Goal: Find specific page/section: Find specific page/section

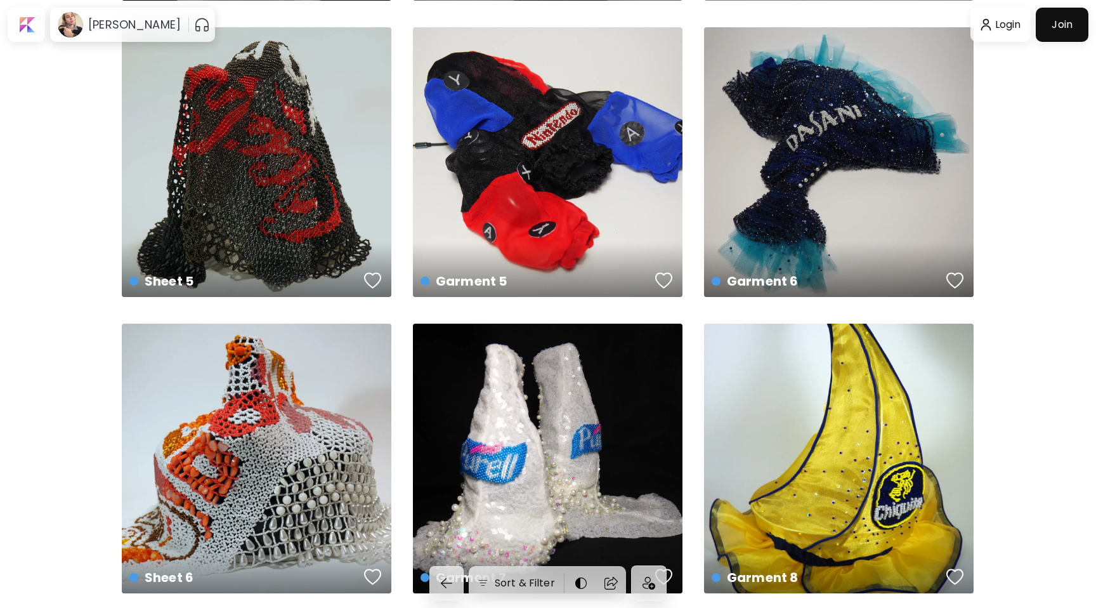
scroll to position [3286, 0]
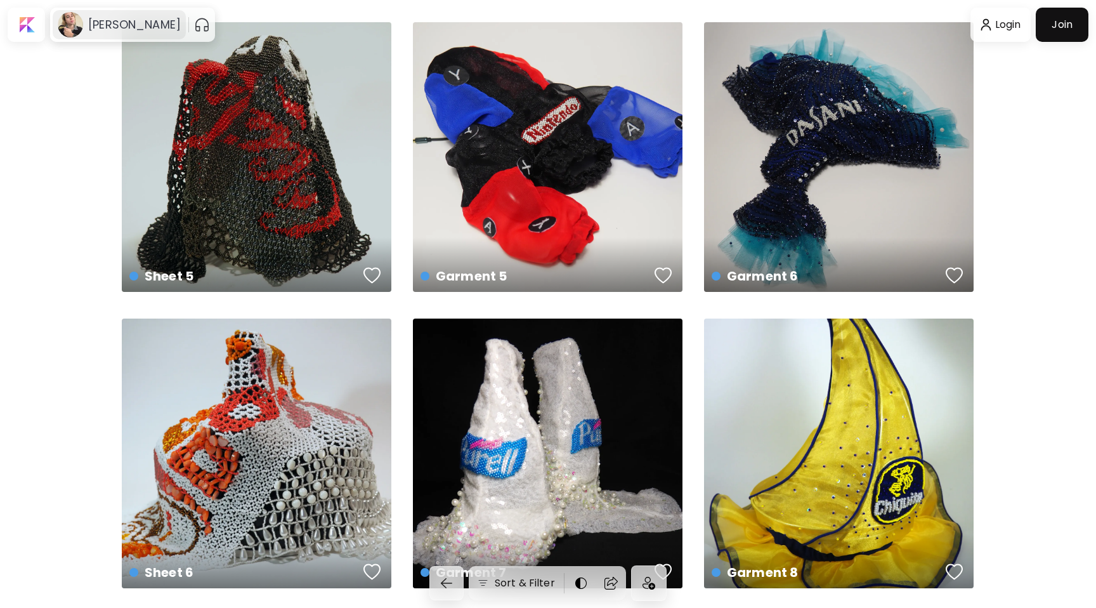
click at [151, 23] on h6 "[PERSON_NAME]" at bounding box center [134, 24] width 93 height 15
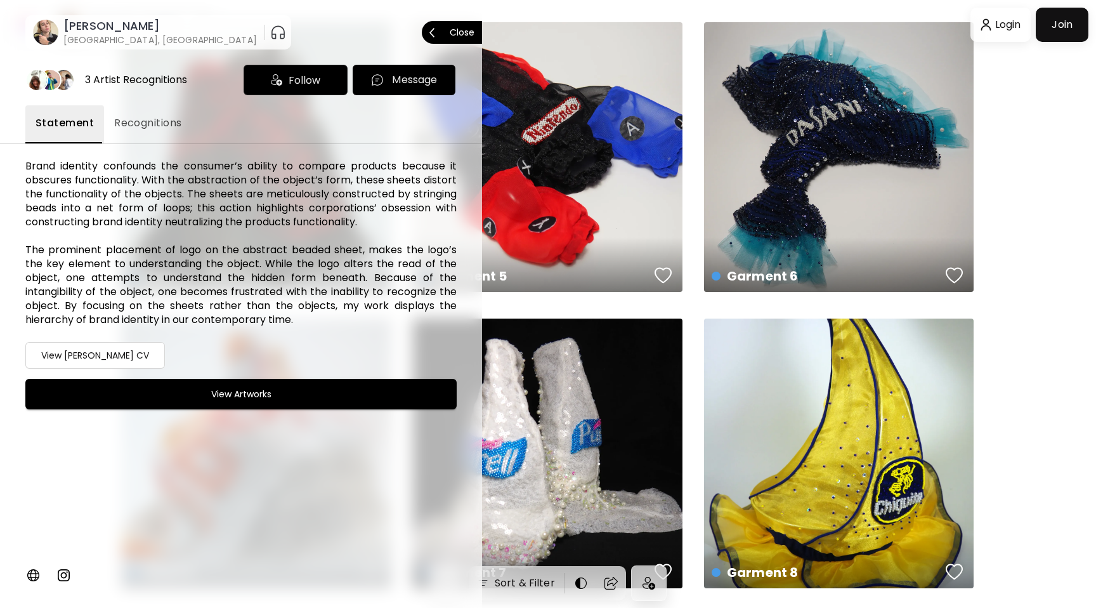
click at [132, 25] on h6 "[PERSON_NAME]" at bounding box center [159, 25] width 193 height 15
click at [132, 25] on div at bounding box center [548, 304] width 1096 height 608
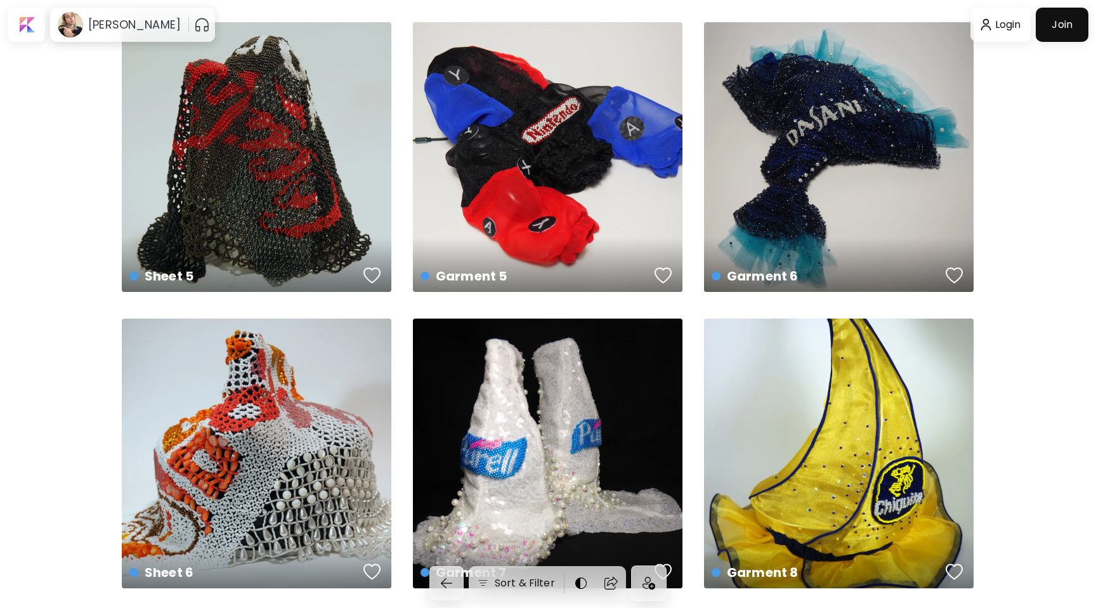
click at [132, 25] on h6 "[PERSON_NAME]" at bounding box center [134, 24] width 93 height 15
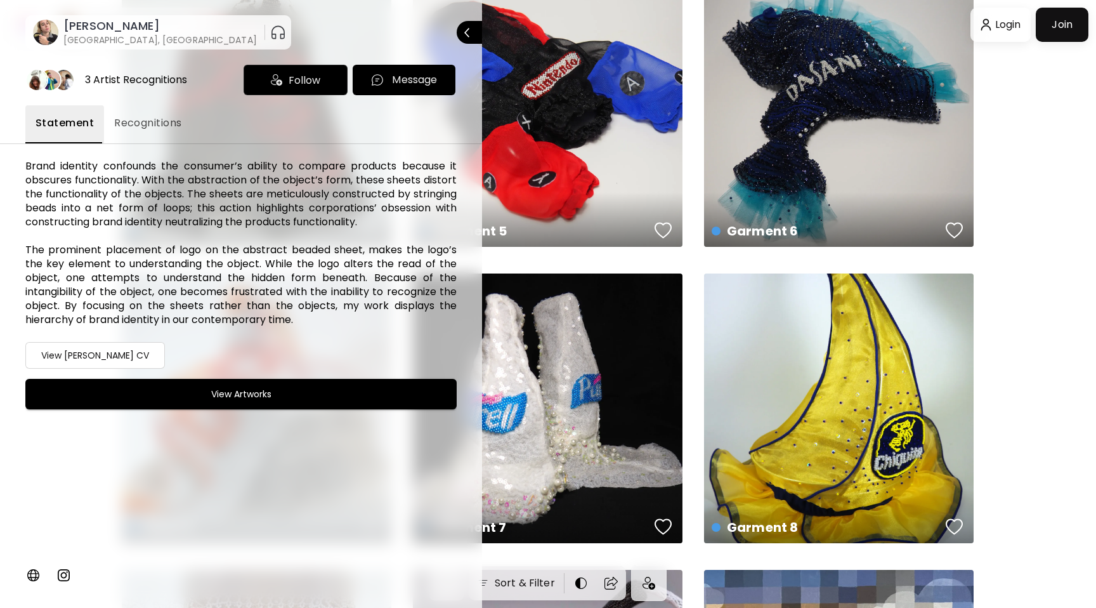
scroll to position [3351, 0]
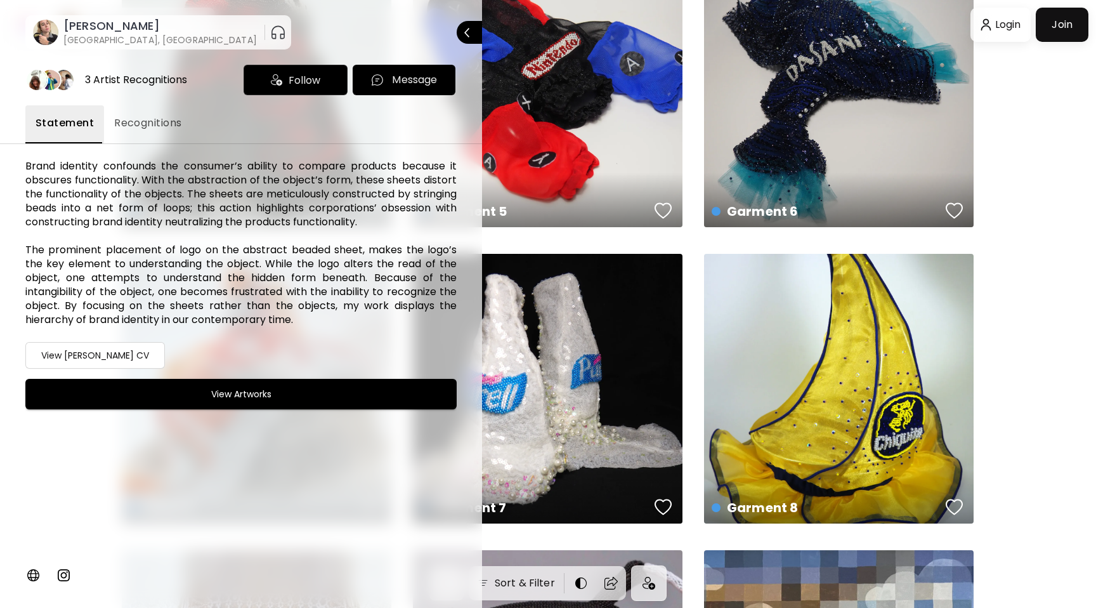
drag, startPoint x: 185, startPoint y: 20, endPoint x: 65, endPoint y: 24, distance: 120.0
click at [65, 24] on h6 "[PERSON_NAME]" at bounding box center [159, 25] width 193 height 15
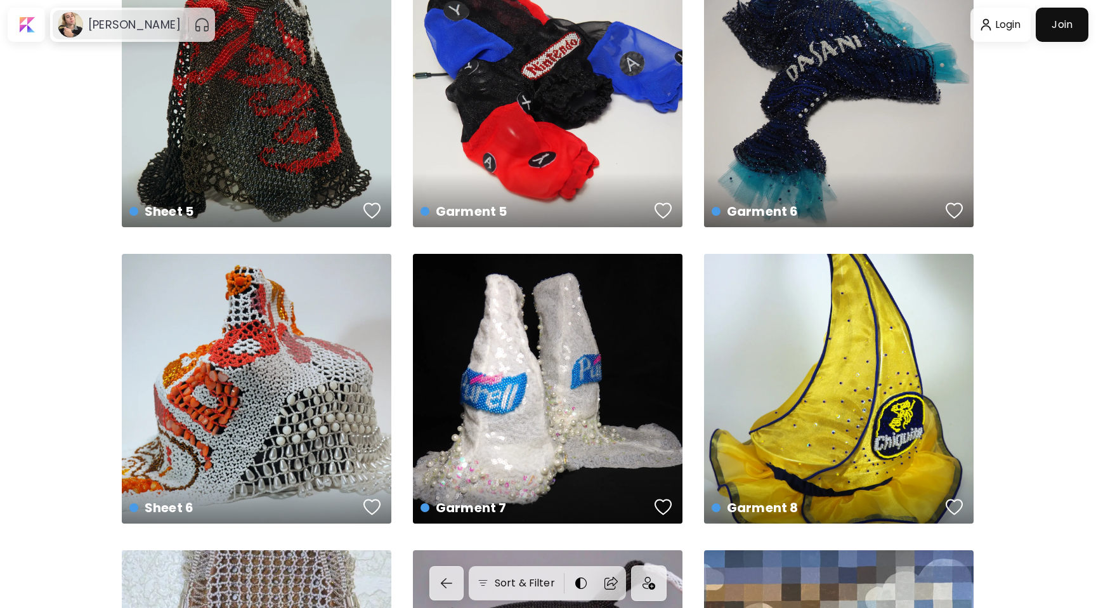
drag, startPoint x: 212, startPoint y: 25, endPoint x: 79, endPoint y: 26, distance: 133.2
click at [79, 26] on div "[PERSON_NAME]" at bounding box center [119, 24] width 133 height 29
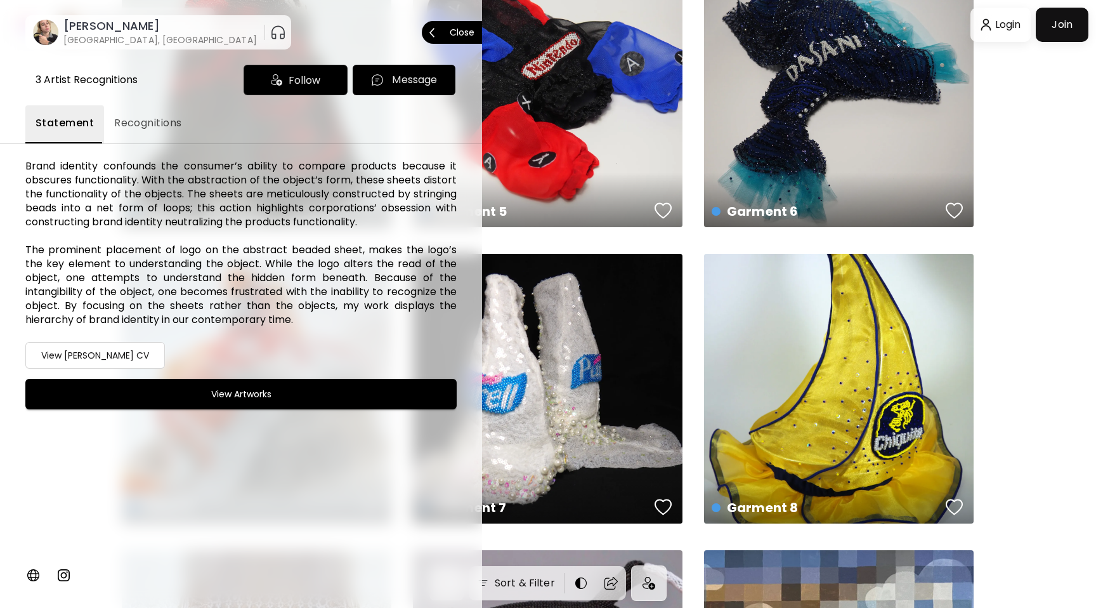
copy h6 "[PERSON_NAME]"
